Goal: Complete application form

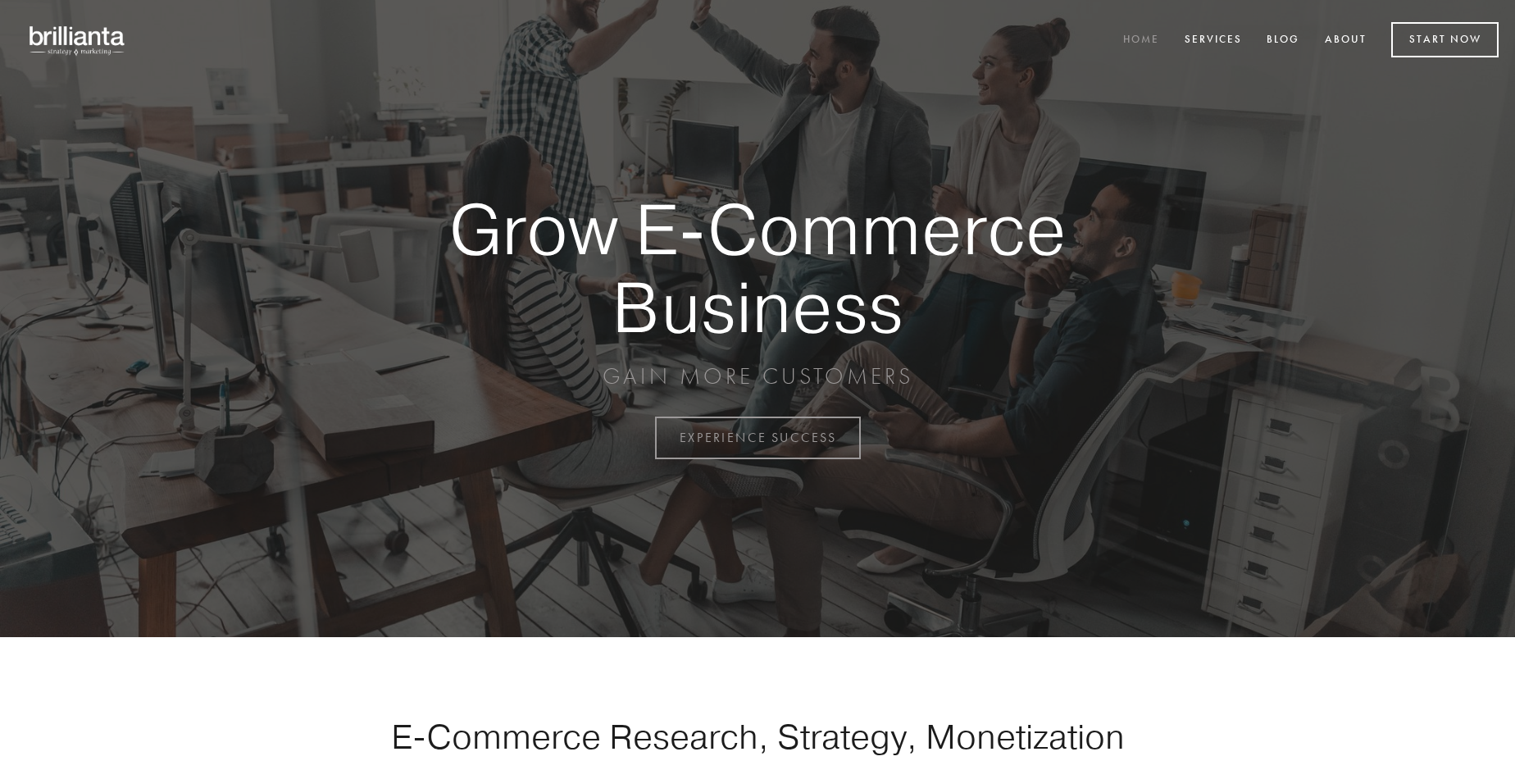
scroll to position [4298, 0]
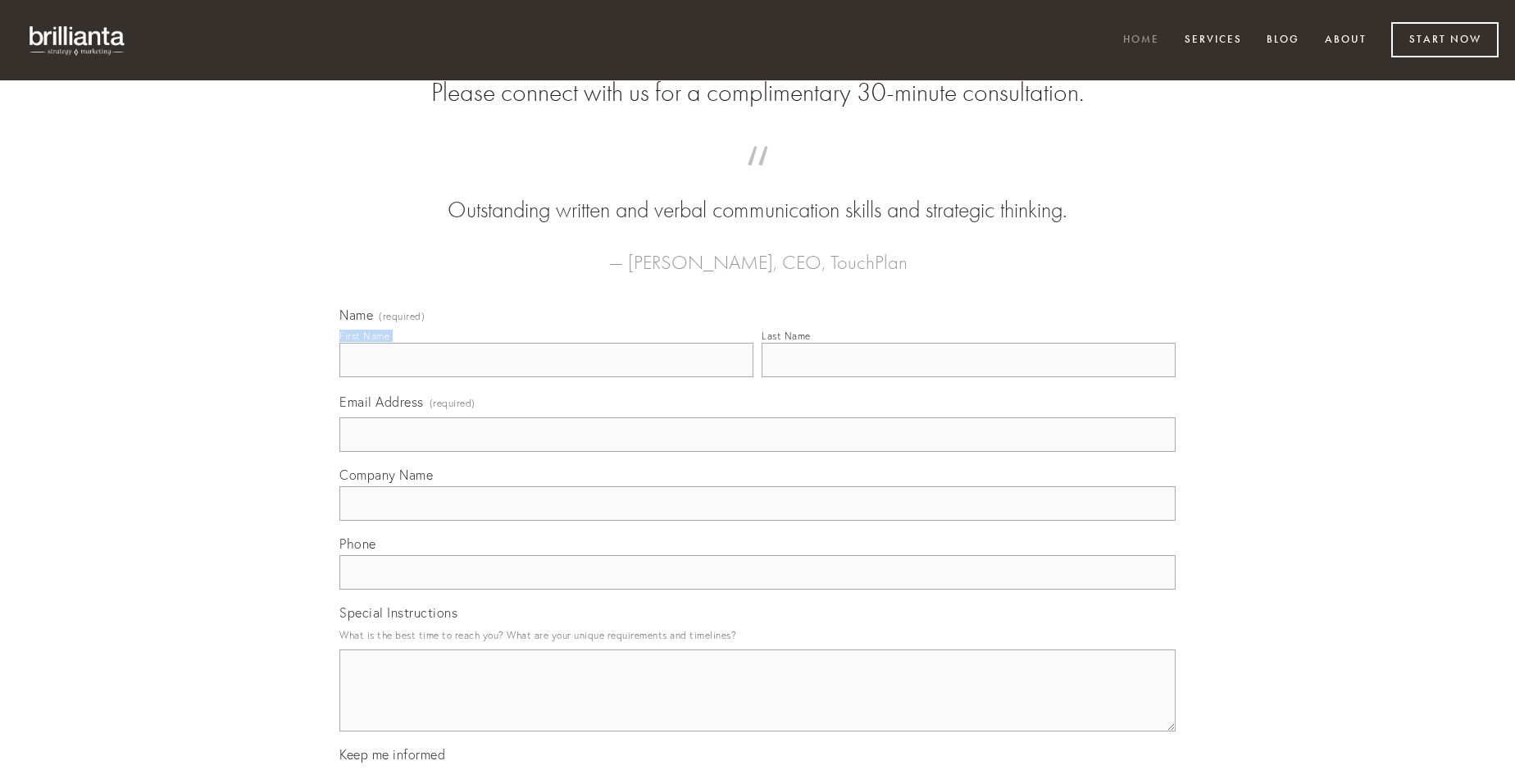
type input "[PERSON_NAME]"
click at [968, 377] on input "Last Name" at bounding box center [969, 360] width 414 height 34
type input "[PERSON_NAME]"
click at [758, 452] on input "Email Address (required)" at bounding box center [757, 434] width 836 height 34
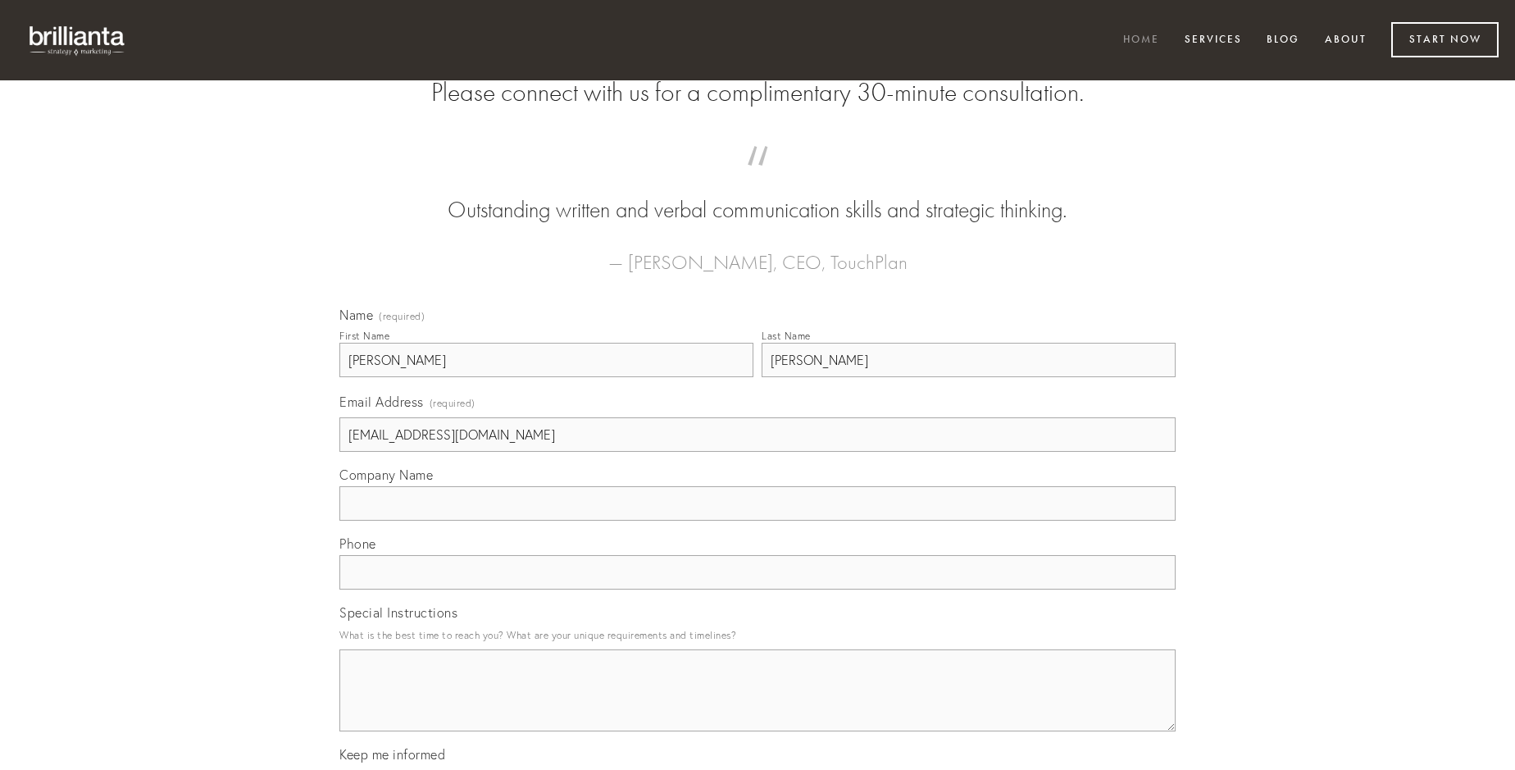
type input "[EMAIL_ADDRESS][DOMAIN_NAME]"
click at [758, 521] on input "Company Name" at bounding box center [757, 503] width 836 height 34
type input "animadverto"
click at [758, 590] on input "text" at bounding box center [757, 572] width 836 height 34
click at [758, 705] on textarea "Special Instructions" at bounding box center [757, 690] width 836 height 82
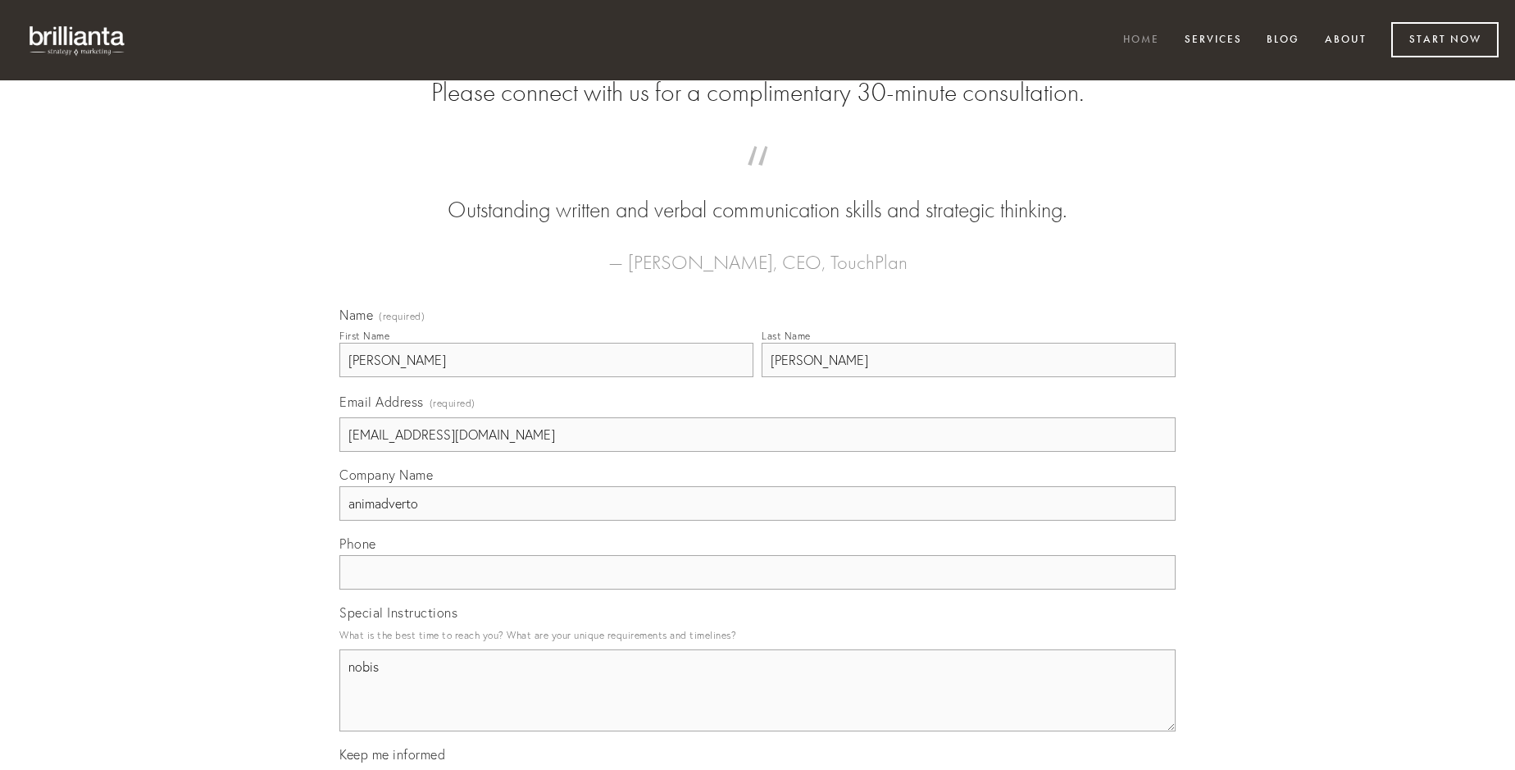
type textarea "nobis"
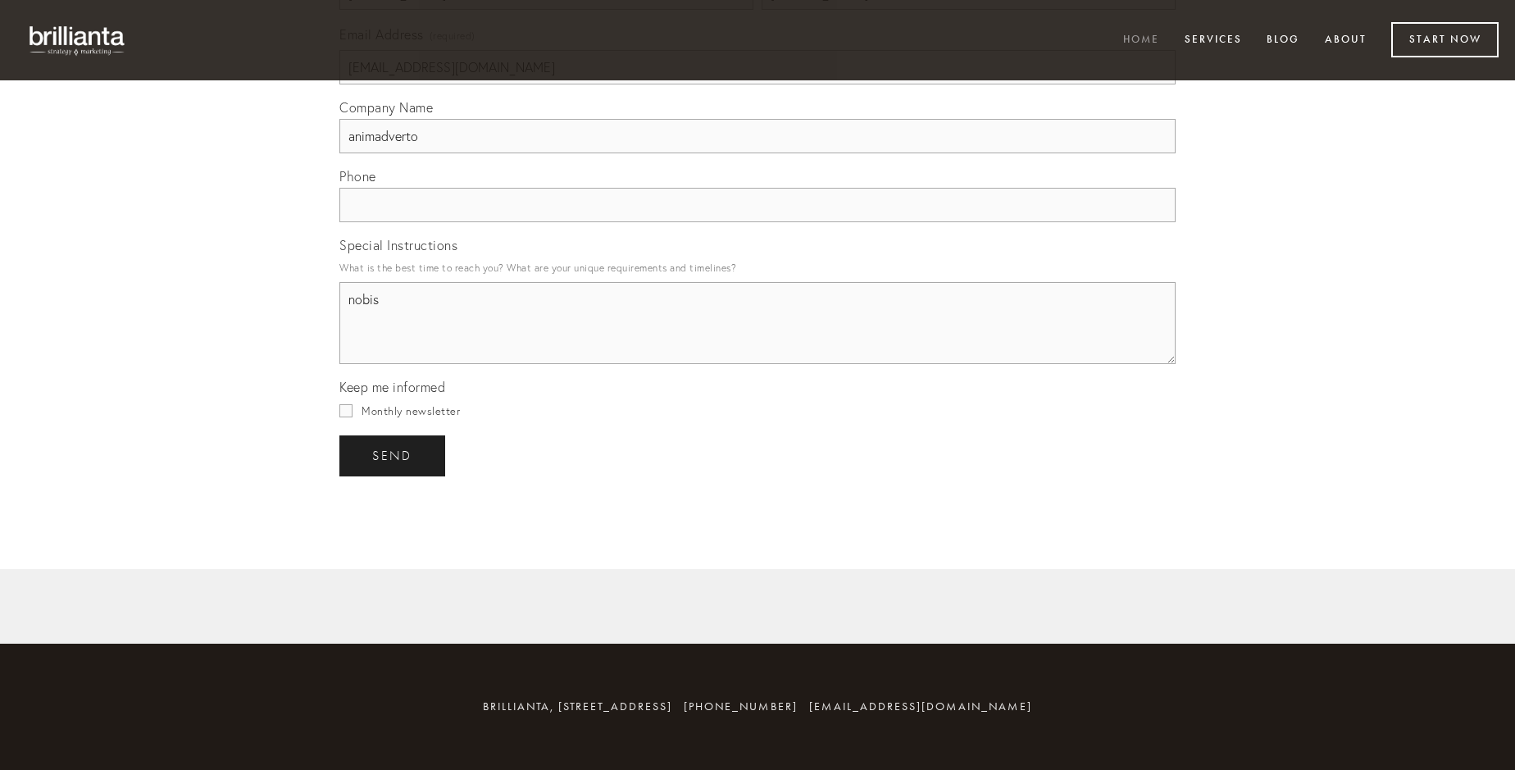
click at [394, 455] on span "send" at bounding box center [392, 456] width 40 height 15
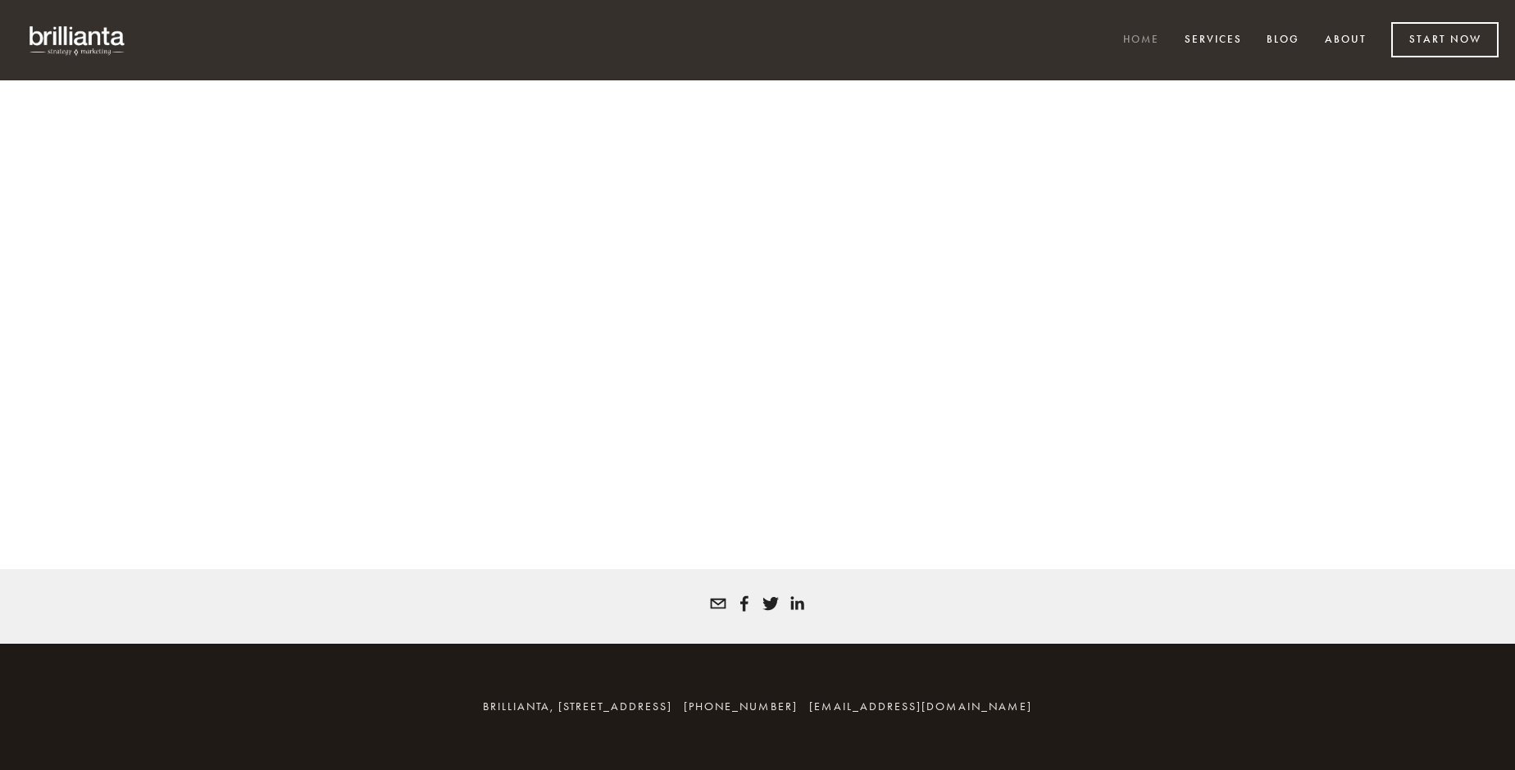
scroll to position [4276, 0]
